Goal: Transaction & Acquisition: Obtain resource

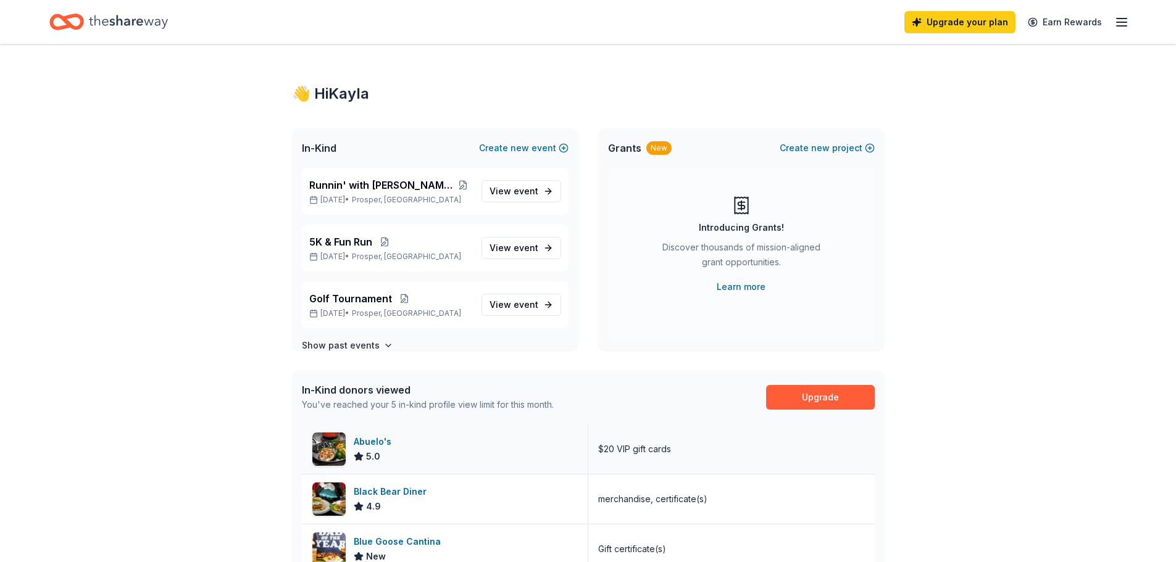
click at [665, 449] on div "$20 VIP gift cards" at bounding box center [634, 449] width 73 height 15
click at [561, 196] on div "Runnin' with [PERSON_NAME] 5K & Fun Run [DATE] • Prosper, [GEOGRAPHIC_DATA] Vie…" at bounding box center [435, 259] width 286 height 183
click at [523, 190] on span "event" at bounding box center [526, 191] width 25 height 10
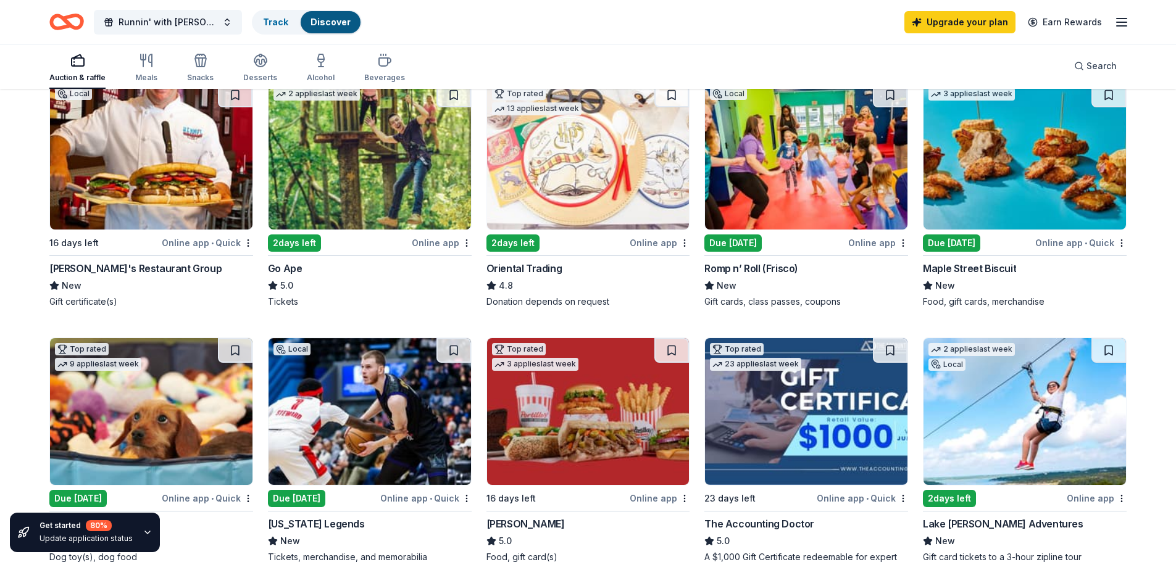
scroll to position [123, 0]
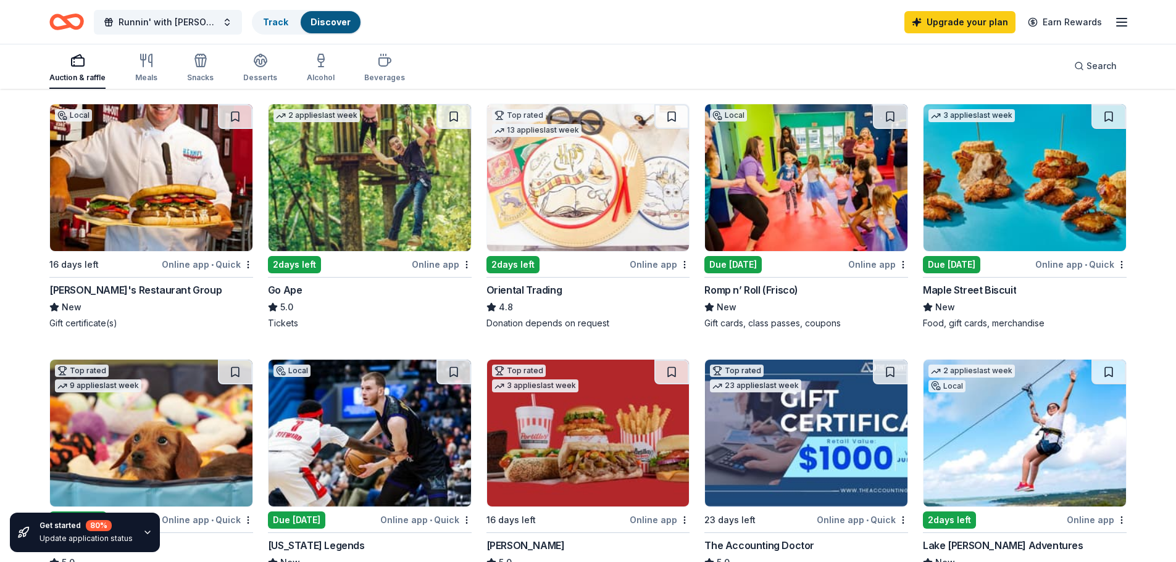
click at [1000, 277] on hr at bounding box center [1025, 277] width 204 height 1
click at [998, 288] on div "Maple Street Biscuit" at bounding box center [969, 290] width 93 height 15
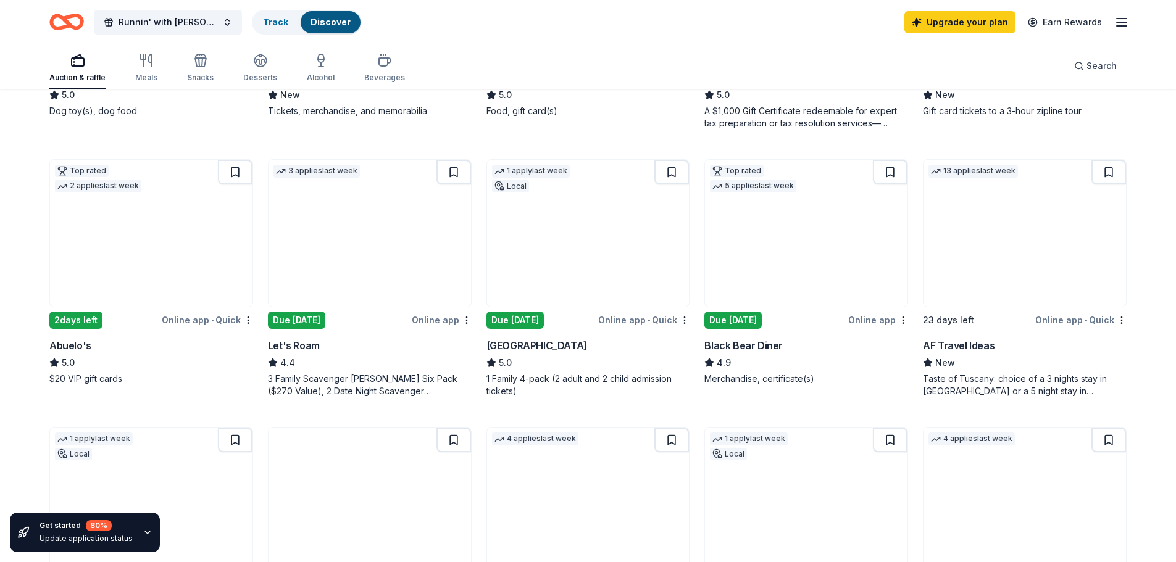
scroll to position [617, 0]
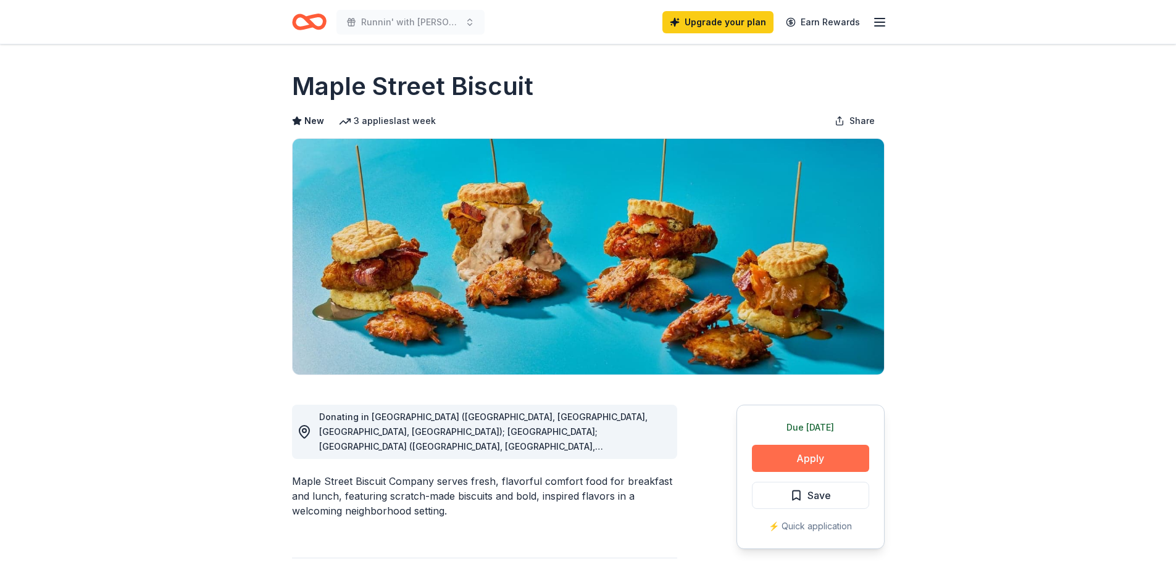
click at [816, 457] on button "Apply" at bounding box center [810, 458] width 117 height 27
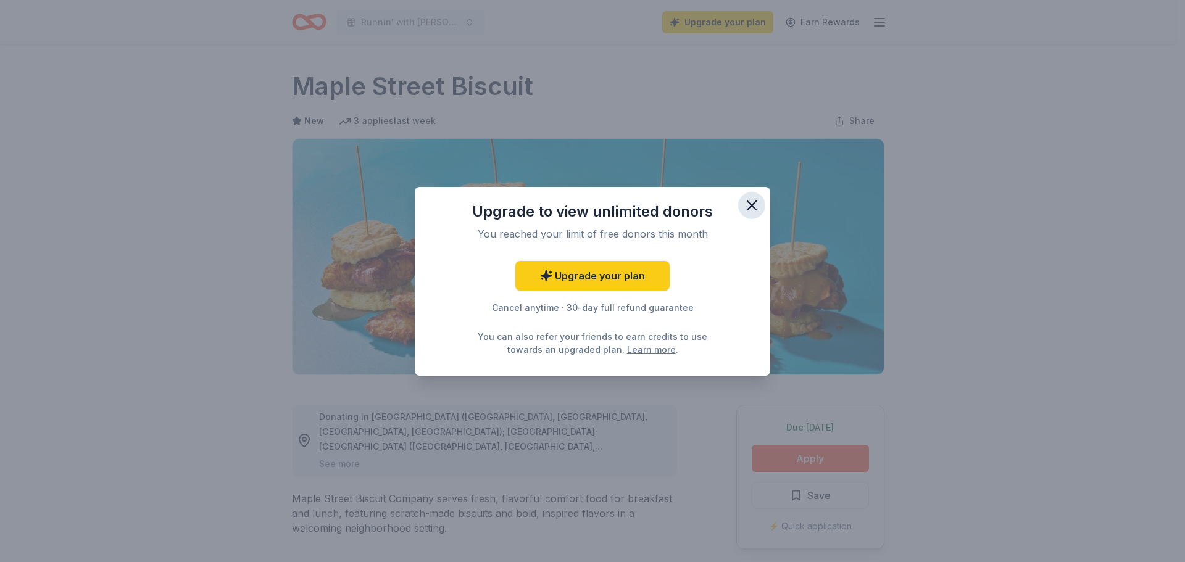
click at [756, 204] on icon "button" at bounding box center [751, 205] width 17 height 17
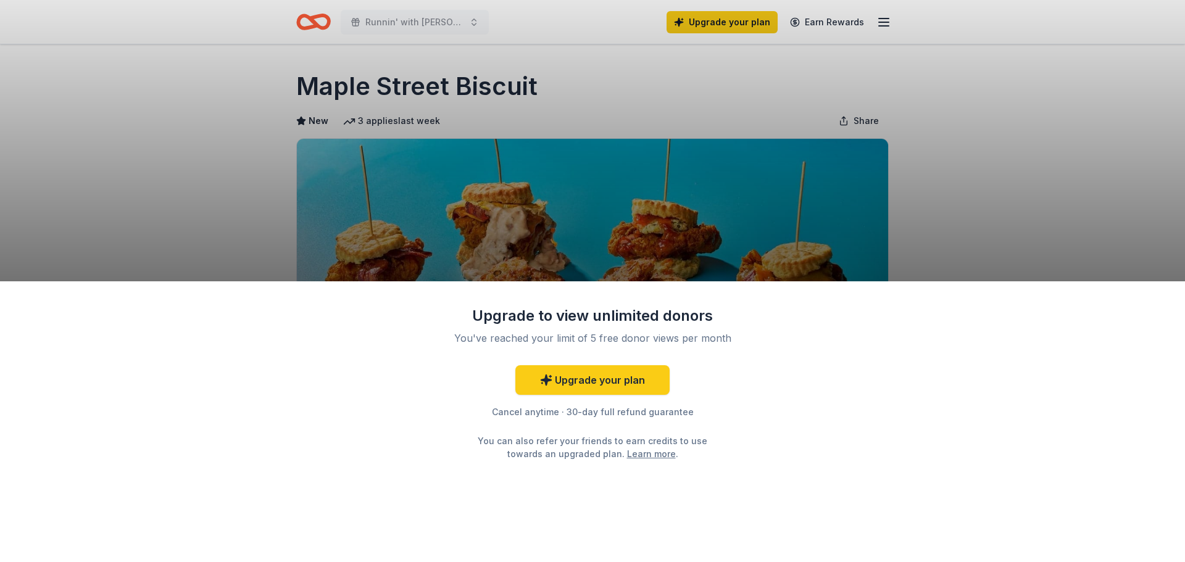
click at [992, 62] on div "Upgrade to view unlimited donors You've reached your limit of 5 free donor view…" at bounding box center [592, 281] width 1185 height 562
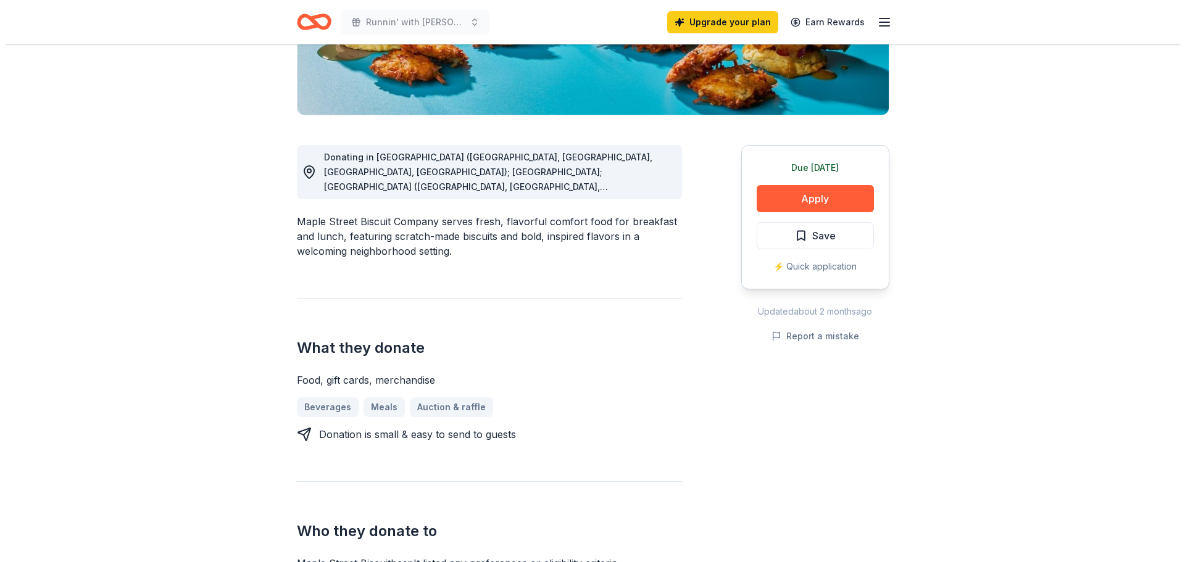
scroll to position [185, 0]
